Goal: Information Seeking & Learning: Learn about a topic

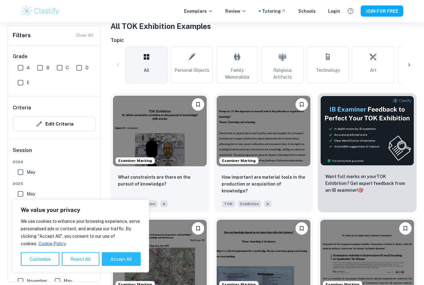
scroll to position [127, 0]
click at [121, 266] on button "Accept All" at bounding box center [121, 259] width 39 height 14
checkbox input "true"
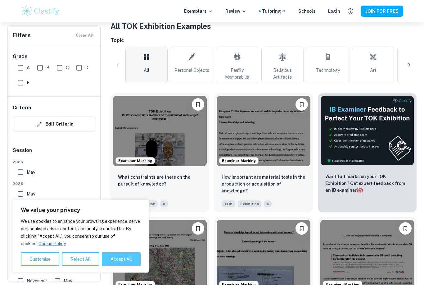
checkbox input "true"
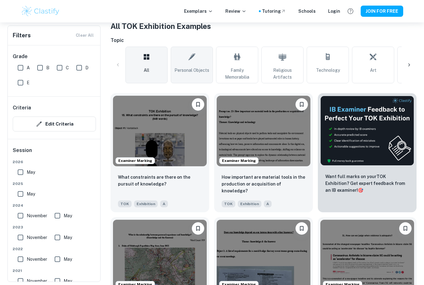
click at [187, 76] on link "Personal Objects" at bounding box center [192, 65] width 42 height 37
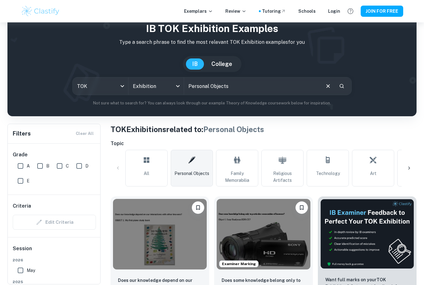
scroll to position [19, 0]
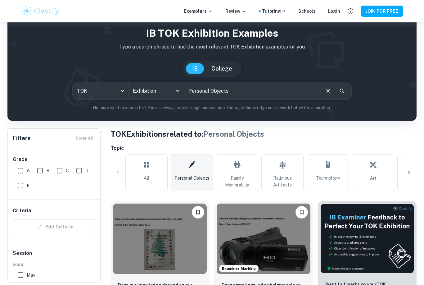
click at [18, 170] on input "A" at bounding box center [20, 170] width 12 height 12
checkbox input "true"
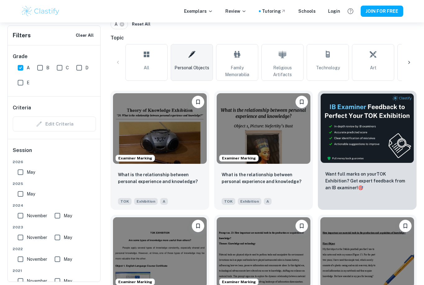
scroll to position [144, 0]
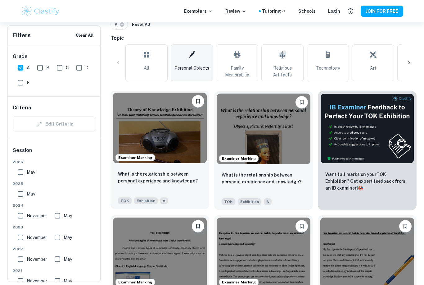
click at [145, 126] on img at bounding box center [160, 128] width 94 height 71
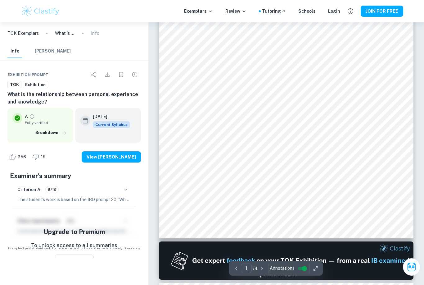
scroll to position [150, 0]
type input "2"
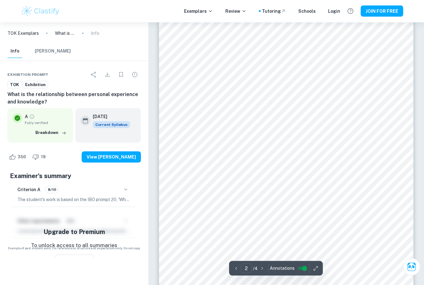
scroll to position [478, 0]
click at [314, 272] on icon "button" at bounding box center [316, 268] width 6 height 6
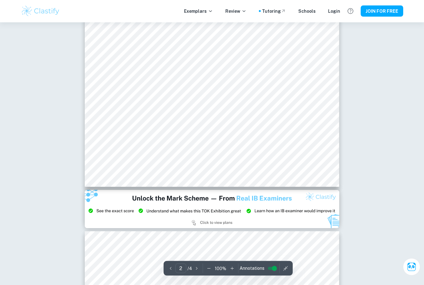
scroll to position [605, 0]
click at [319, 219] on img at bounding box center [212, 209] width 255 height 38
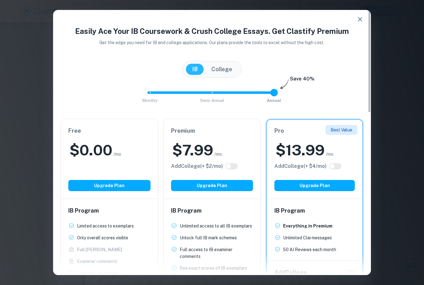
click at [363, 20] on icon "button" at bounding box center [360, 19] width 7 height 7
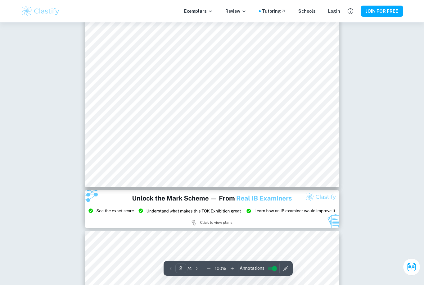
click at [224, 222] on img at bounding box center [212, 209] width 255 height 38
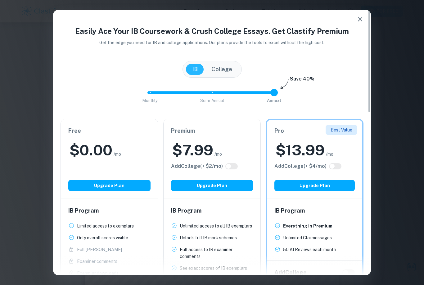
click at [357, 20] on icon "button" at bounding box center [360, 19] width 7 height 7
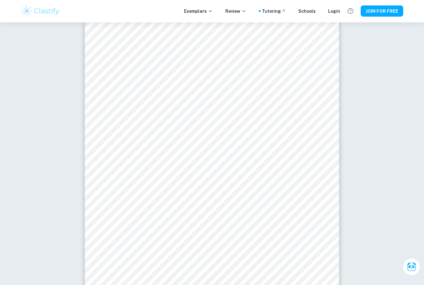
scroll to position [906, 0]
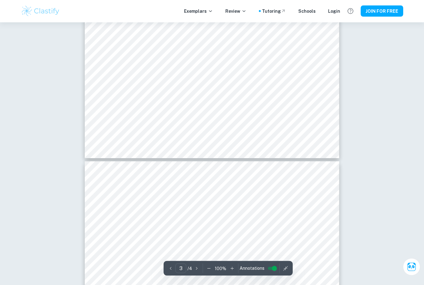
type input "4"
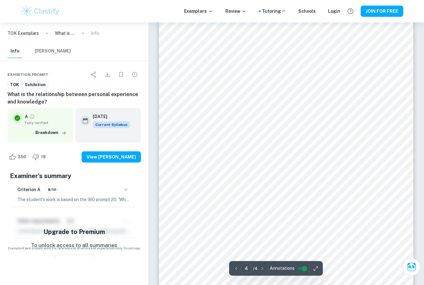
scroll to position [1258, 0]
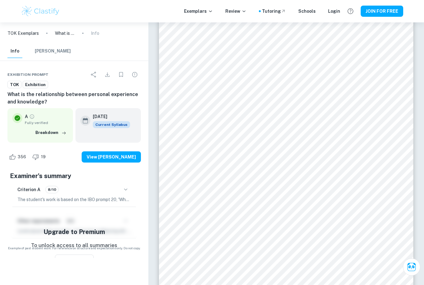
click at [37, 139] on div "A Fully verified Breakdown" at bounding box center [40, 125] width 66 height 34
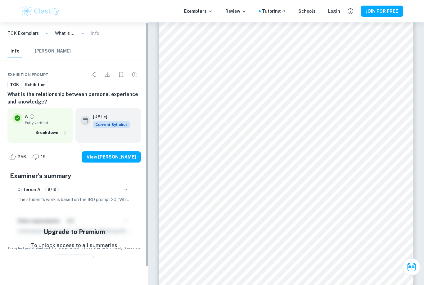
click at [36, 139] on div "A Fully verified Breakdown" at bounding box center [40, 125] width 66 height 34
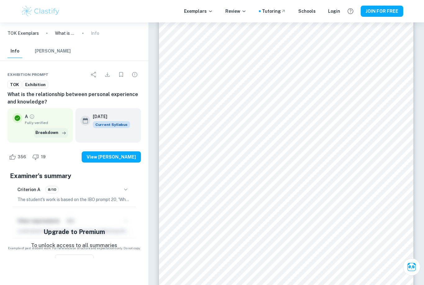
click at [53, 134] on button "Breakdown" at bounding box center [51, 132] width 34 height 9
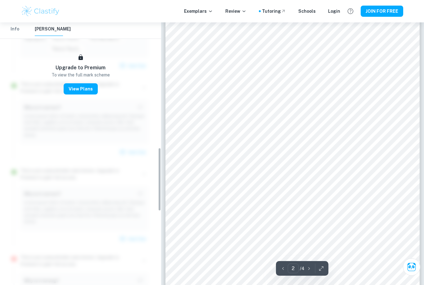
scroll to position [557, 0]
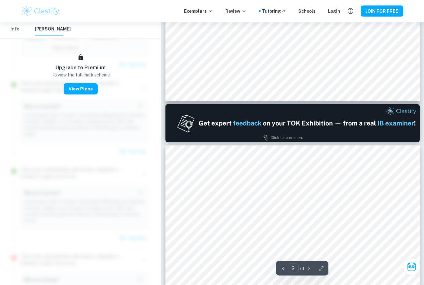
type input "1"
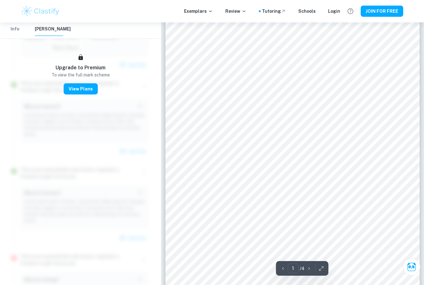
scroll to position [0, 0]
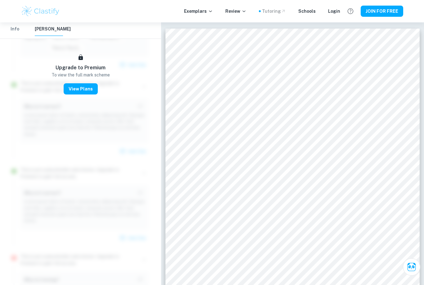
click at [284, 11] on icon at bounding box center [283, 11] width 5 height 5
